Goal: Transaction & Acquisition: Register for event/course

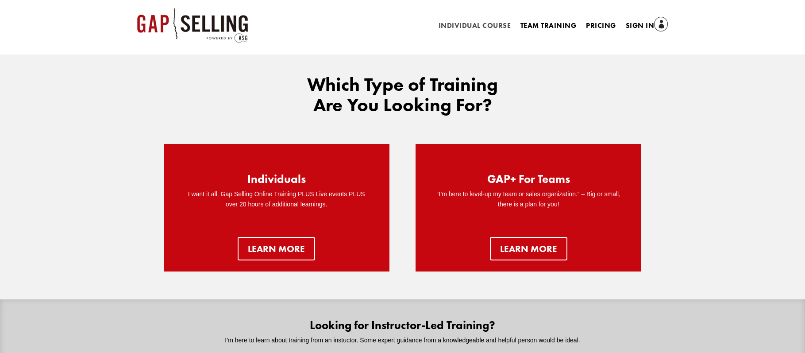
click at [476, 23] on link "Individual Course" at bounding box center [475, 28] width 72 height 10
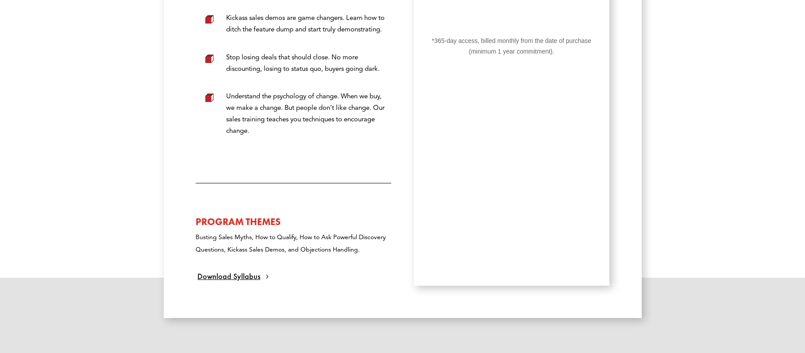
scroll to position [568, 0]
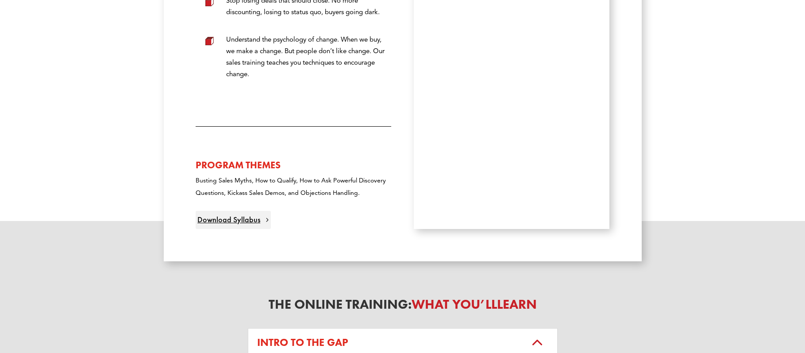
click at [238, 229] on link "Download Syllabus" at bounding box center [233, 220] width 75 height 18
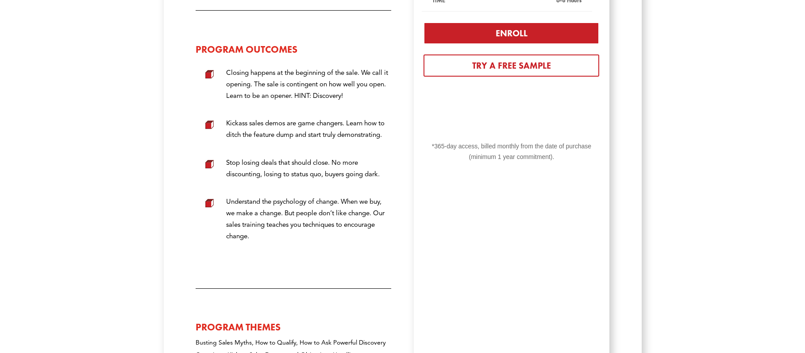
scroll to position [249, 0]
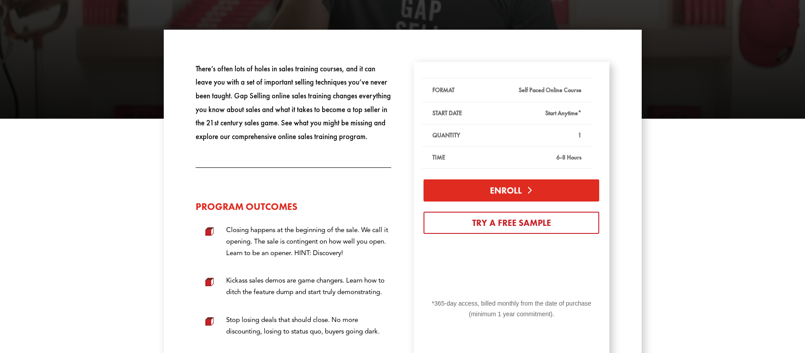
click at [516, 195] on link "Enroll" at bounding box center [512, 190] width 176 height 22
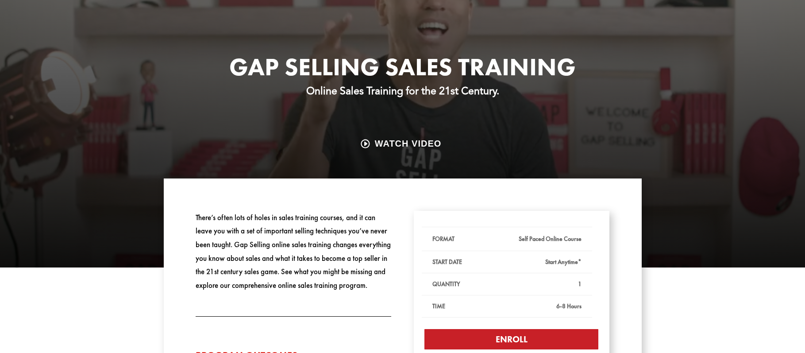
scroll to position [0, 0]
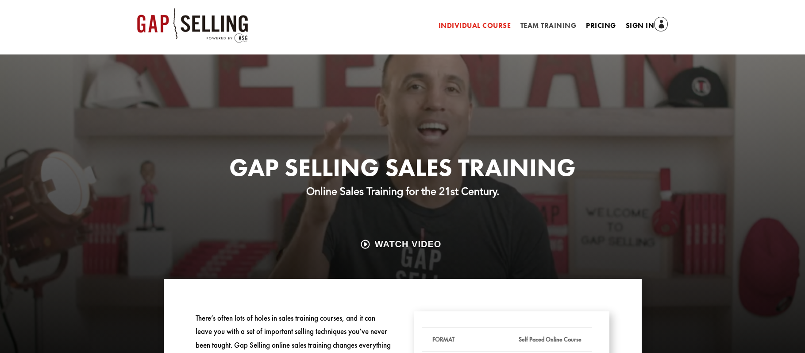
click at [536, 23] on link "Team Training" at bounding box center [549, 28] width 56 height 10
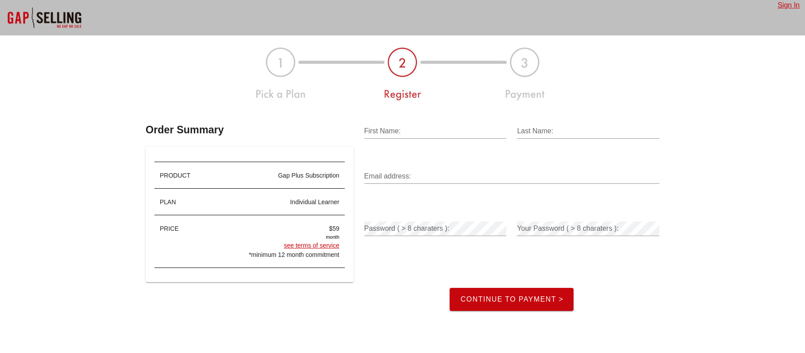
click at [335, 229] on div "$59" at bounding box center [273, 228] width 132 height 9
click at [62, 17] on div at bounding box center [44, 17] width 89 height 35
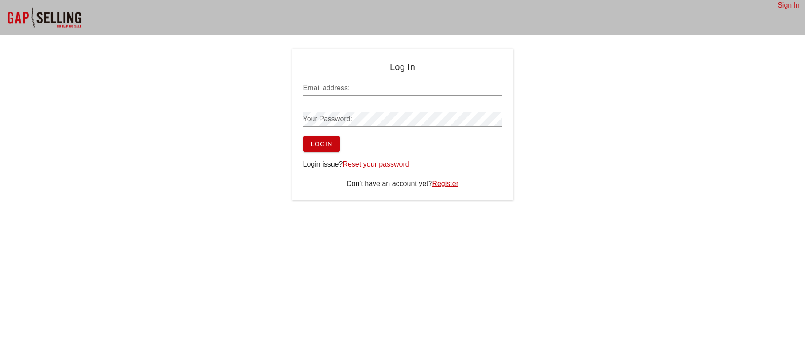
click at [28, 0] on div at bounding box center [44, 17] width 89 height 35
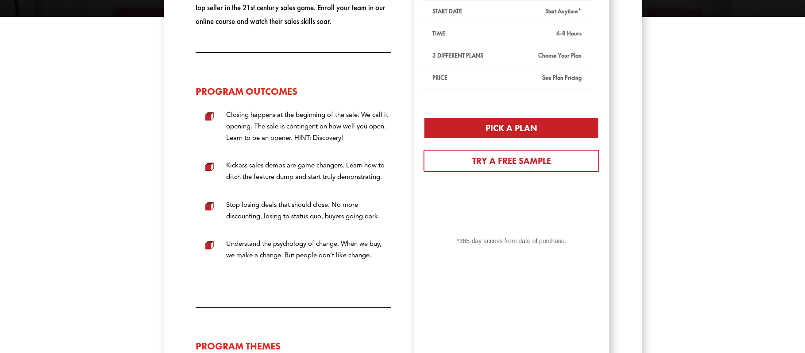
scroll to position [337, 0]
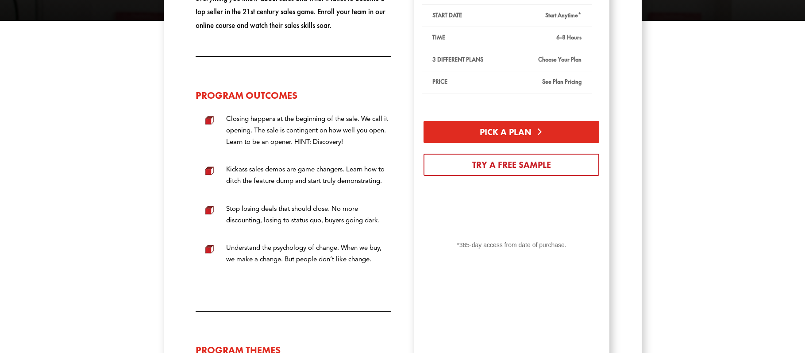
click at [506, 135] on link "Pick a Plan" at bounding box center [512, 132] width 176 height 22
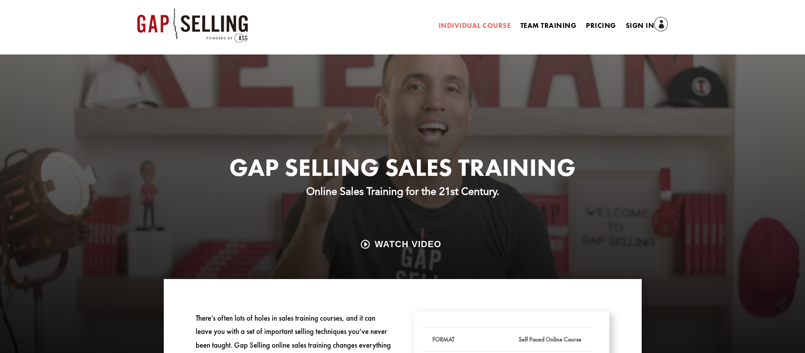
click at [458, 23] on link "Individual Course" at bounding box center [475, 28] width 72 height 10
click at [462, 27] on link "Individual Course" at bounding box center [475, 28] width 72 height 10
click at [137, 8] on area at bounding box center [137, 8] width 0 height 0
